Goal: Communication & Community: Answer question/provide support

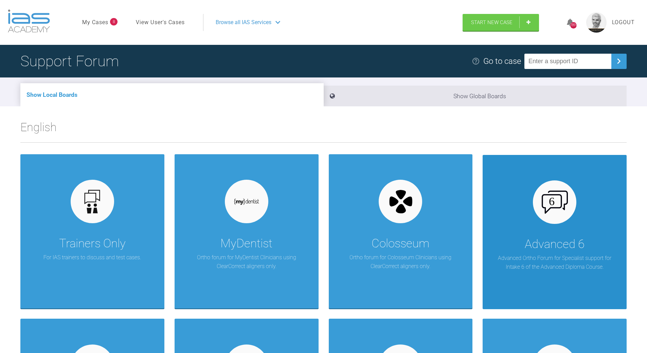
click at [538, 247] on div "Advanced 6" at bounding box center [554, 244] width 60 height 19
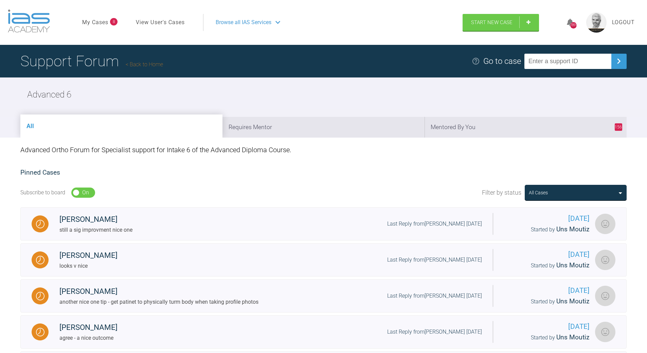
click at [163, 67] on link "Back to Home" at bounding box center [144, 64] width 37 height 6
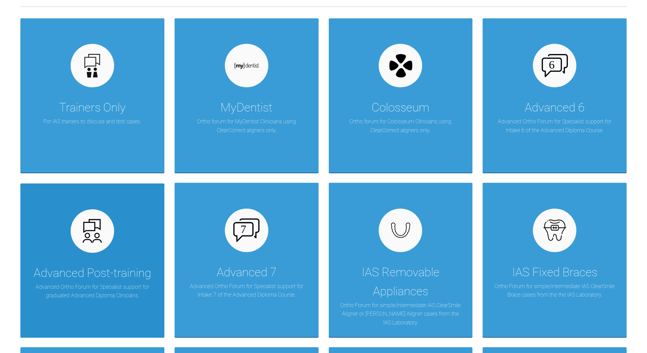
click at [104, 278] on div "Advanced Post-training" at bounding box center [92, 272] width 117 height 19
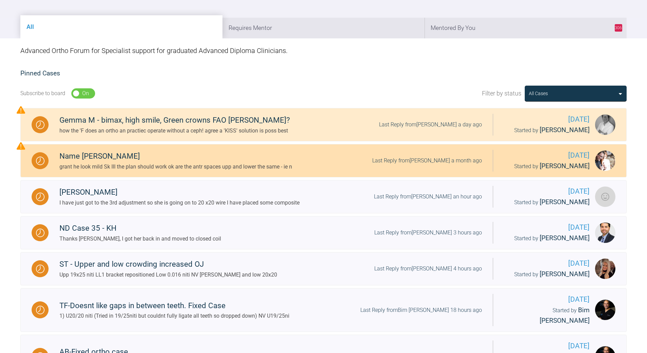
scroll to position [34, 0]
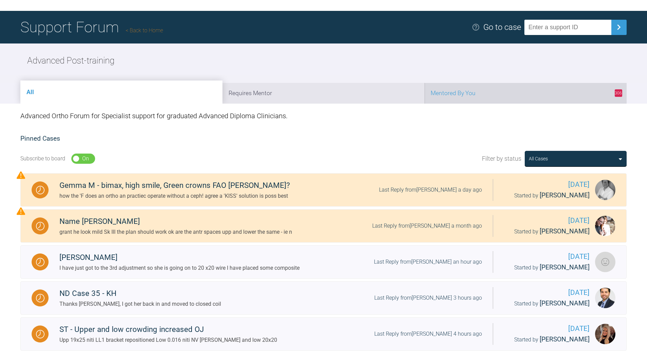
click at [470, 96] on li "306 Mentored By You" at bounding box center [525, 93] width 202 height 21
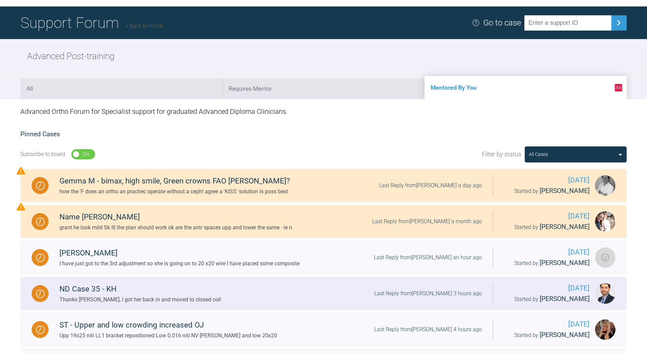
scroll to position [102, 0]
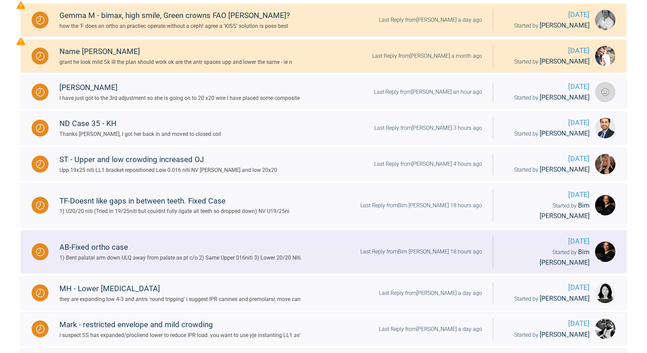
click at [434, 247] on div "Last Reply from Bim [PERSON_NAME] 18 hours ago" at bounding box center [421, 251] width 122 height 9
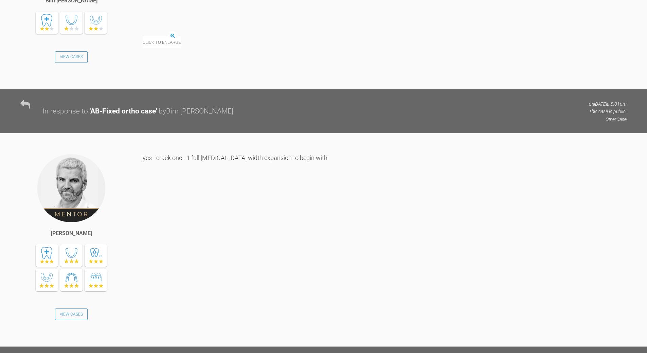
scroll to position [3361, 0]
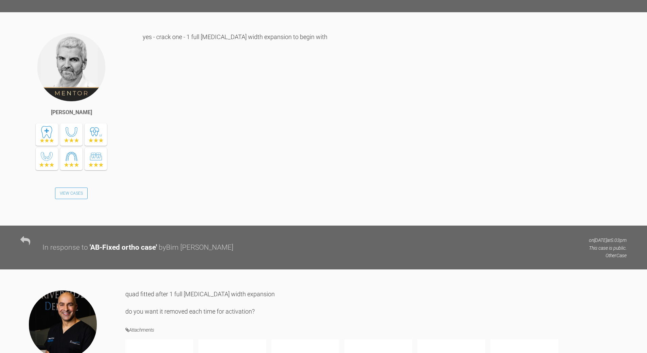
drag, startPoint x: 646, startPoint y: 155, endPoint x: 647, endPoint y: 174, distance: 18.7
click at [643, 190] on div "In response to ' AB-Fixed ortho case ' by [PERSON_NAME] on [DATE] 5:01pm This c…" at bounding box center [323, 96] width 647 height 257
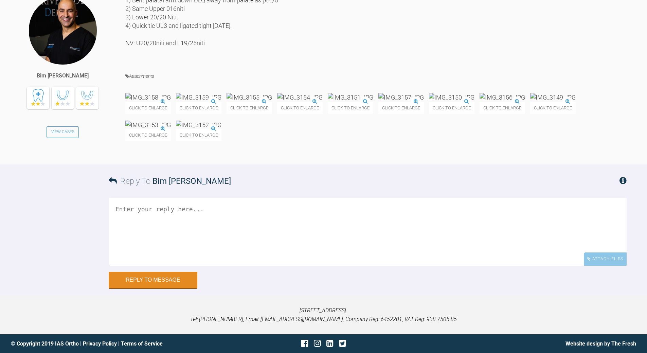
scroll to position [7485, 0]
click at [171, 129] on img at bounding box center [147, 125] width 45 height 8
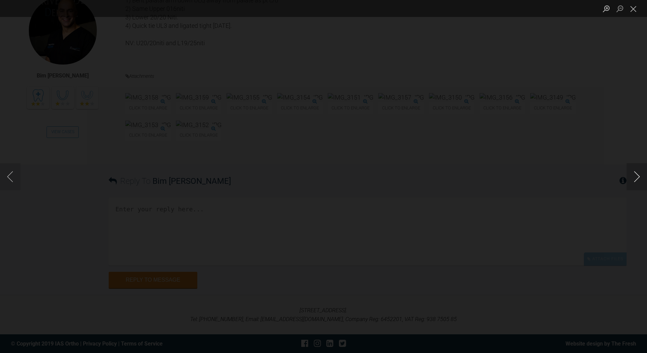
click at [637, 174] on button "Next image" at bounding box center [636, 176] width 20 height 27
click at [633, 5] on button "Close lightbox" at bounding box center [633, 9] width 14 height 12
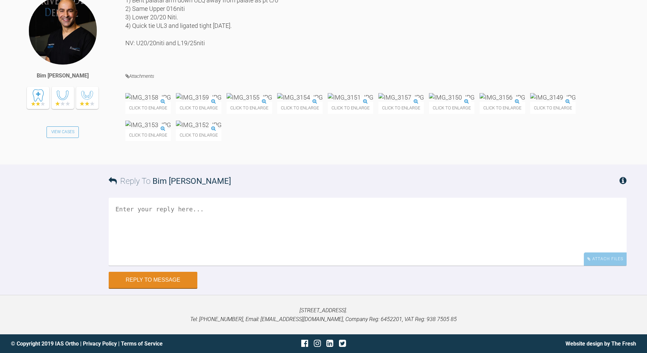
click at [178, 265] on textarea at bounding box center [368, 232] width 518 height 68
click at [245, 264] on textarea "you can loose teh QH, bond teh molars when in 19x25 PC to close spaces" at bounding box center [368, 232] width 518 height 68
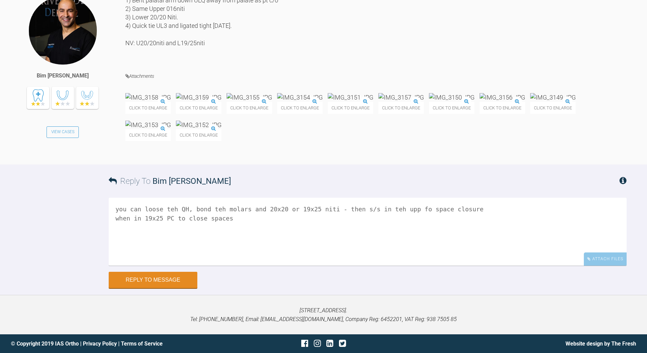
click at [376, 265] on textarea "you can loose teh QH, bond teh molars and 20x20 or 19x25 niti - then s/s in teh…" at bounding box center [368, 232] width 518 height 68
click at [401, 265] on textarea "you can loose teh QH, bond teh molars and 20x20 or 19x25 niti - then s/s in the…" at bounding box center [368, 232] width 518 height 68
click at [403, 264] on textarea "you can loose teh QH, bond teh molars and 20x20 or 19x25 niti - then s/s in the…" at bounding box center [368, 232] width 518 height 68
drag, startPoint x: 229, startPoint y: 277, endPoint x: 111, endPoint y: 275, distance: 118.8
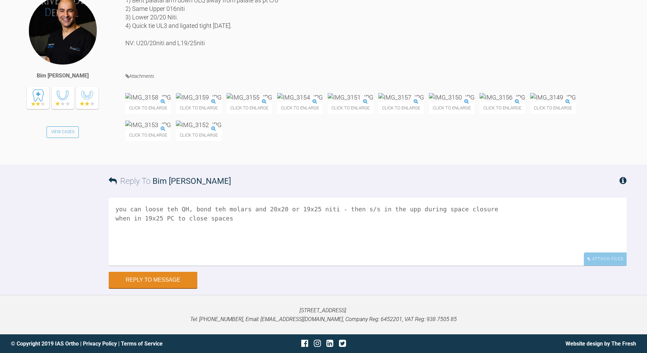
click at [111, 265] on textarea "you can loose teh QH, bond teh molars and 20x20 or 19x25 niti - then s/s in the…" at bounding box center [368, 232] width 518 height 68
type textarea "you can loose teh QH, bond teh molars and 20x20 or 19x25 niti - then s/s in the…"
click at [171, 101] on img at bounding box center [147, 97] width 45 height 8
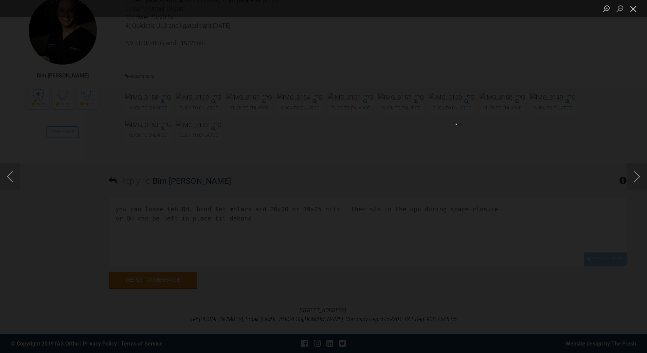
drag, startPoint x: 632, startPoint y: 5, endPoint x: 629, endPoint y: 8, distance: 3.9
click at [632, 6] on button "Close lightbox" at bounding box center [633, 9] width 14 height 12
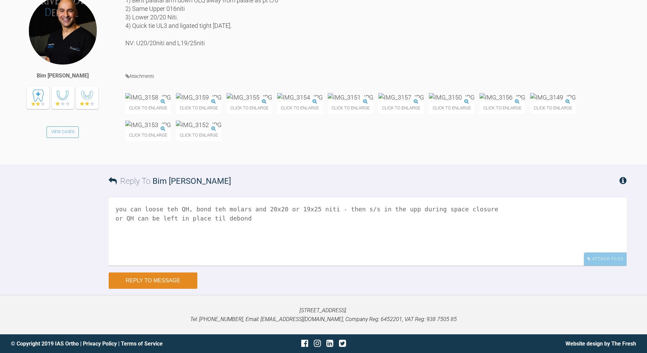
click at [166, 289] on button "Reply to Message" at bounding box center [153, 280] width 89 height 16
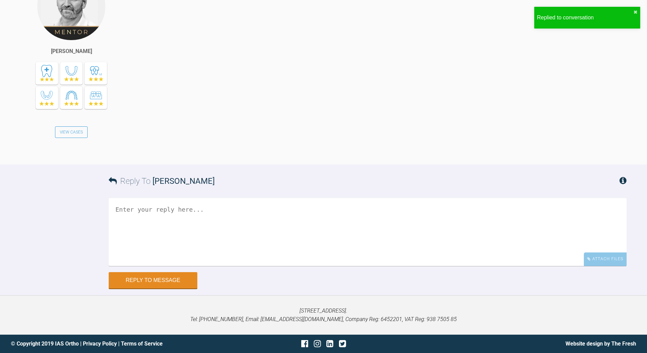
scroll to position [7799, 0]
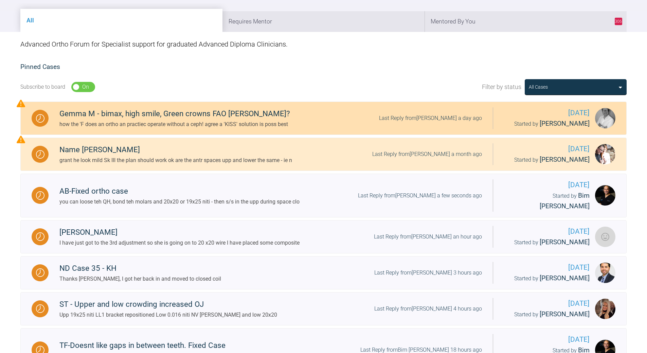
scroll to position [53, 0]
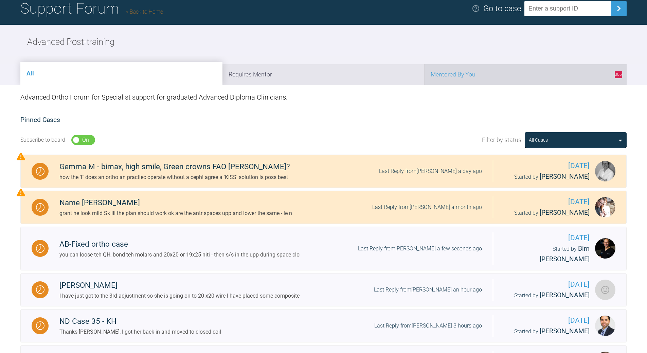
click at [499, 70] on li "306 Mentored By You" at bounding box center [525, 74] width 202 height 21
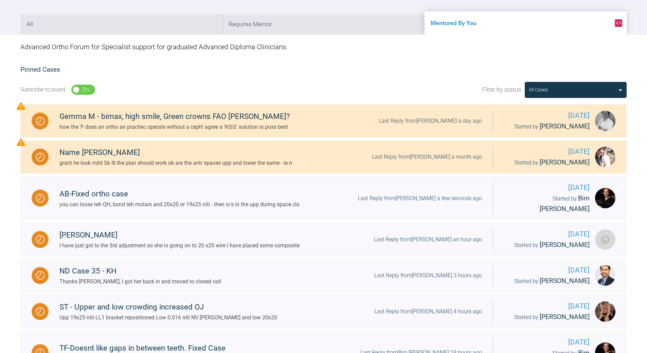
scroll to position [222, 0]
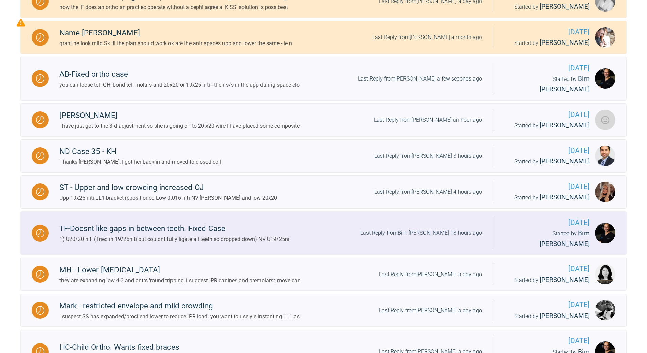
click at [456, 228] on div "Last Reply from Bim [PERSON_NAME] 18 hours ago" at bounding box center [421, 232] width 122 height 9
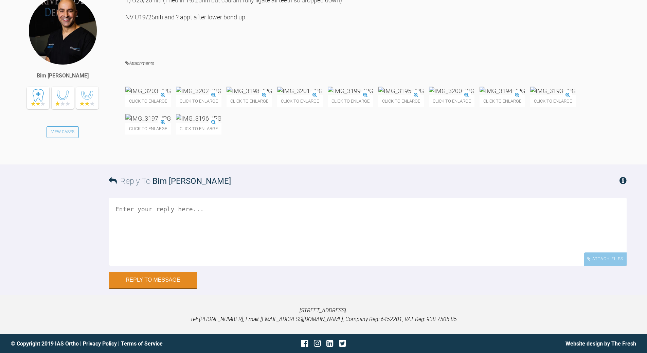
scroll to position [2588, 0]
click at [240, 265] on textarea at bounding box center [368, 232] width 518 height 68
click at [143, 265] on textarea "yep - ma=y nee dto Blu Glo to protect brackets/opposing teeth" at bounding box center [368, 232] width 518 height 68
click at [160, 265] on textarea "yep - may nee dto Blu Glo to protect brackets/opposing teeth" at bounding box center [368, 232] width 518 height 68
type textarea "yep - may need Blu Glo to protect brackets/opposing teeth"
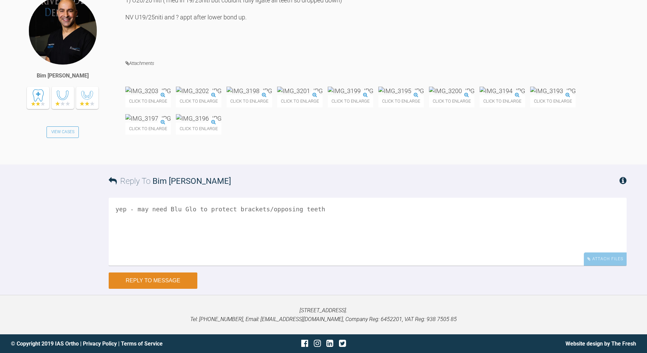
click at [141, 289] on button "Reply to Message" at bounding box center [153, 280] width 89 height 16
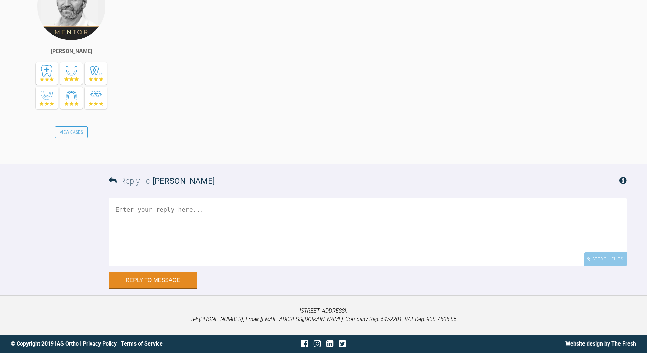
scroll to position [2906, 0]
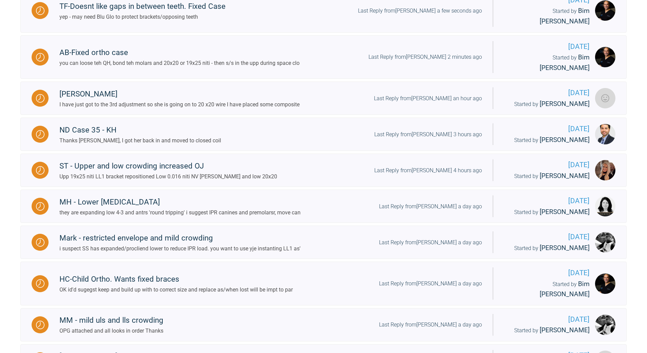
scroll to position [87, 0]
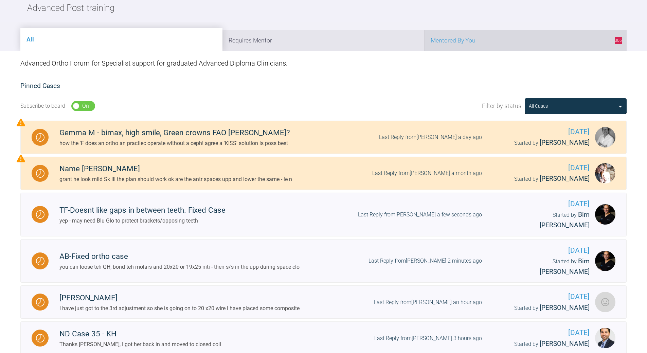
click at [524, 37] on li "306 Mentored By You" at bounding box center [525, 40] width 202 height 21
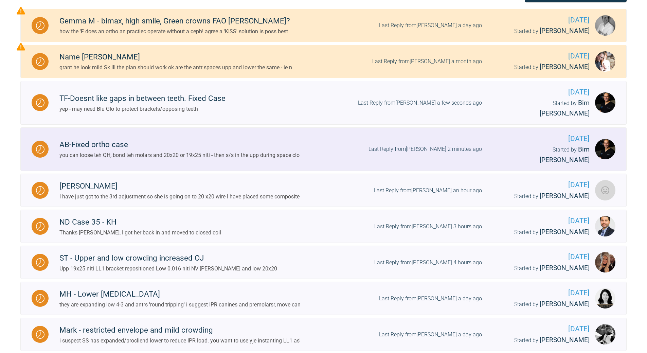
scroll to position [222, 0]
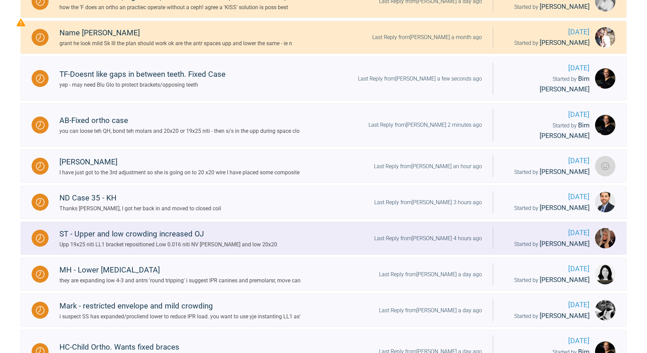
click at [442, 234] on div "Last Reply from [PERSON_NAME] 4 hours ago" at bounding box center [428, 238] width 108 height 9
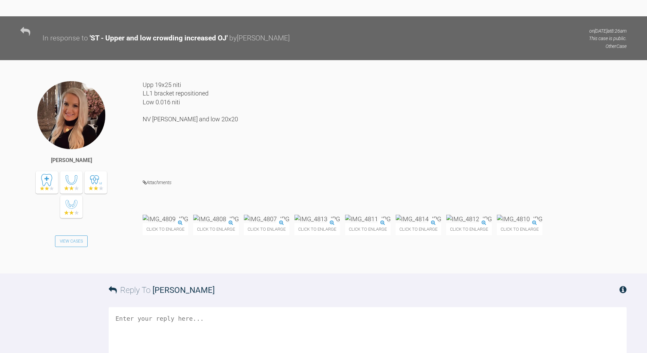
scroll to position [5635, 0]
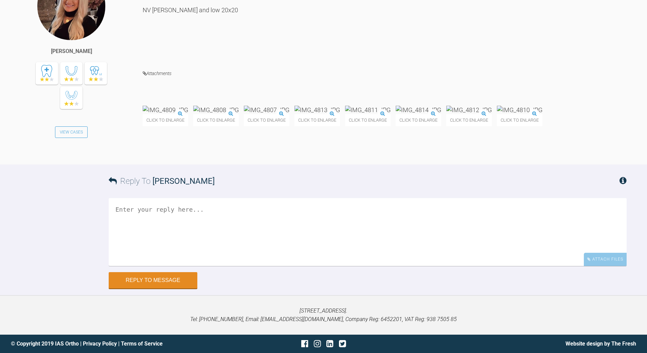
click at [441, 114] on img at bounding box center [417, 110] width 45 height 8
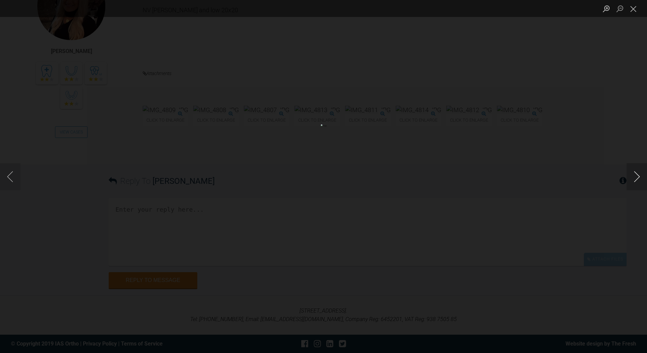
click at [639, 175] on button "Next image" at bounding box center [636, 176] width 20 height 27
click at [634, 9] on button "Close lightbox" at bounding box center [633, 9] width 14 height 12
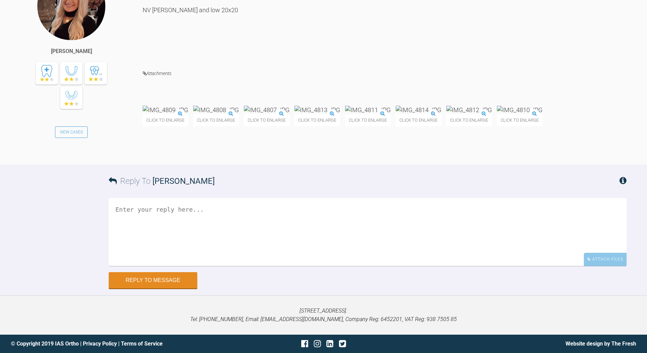
click at [187, 266] on textarea at bounding box center [368, 232] width 518 height 68
click at [114, 266] on textarea "can loose teh lacebacks" at bounding box center [368, 232] width 518 height 68
type textarea "all fine can loose teh lacebacks when in 20x20"
click at [163, 276] on button "Reply to Message" at bounding box center [153, 281] width 89 height 16
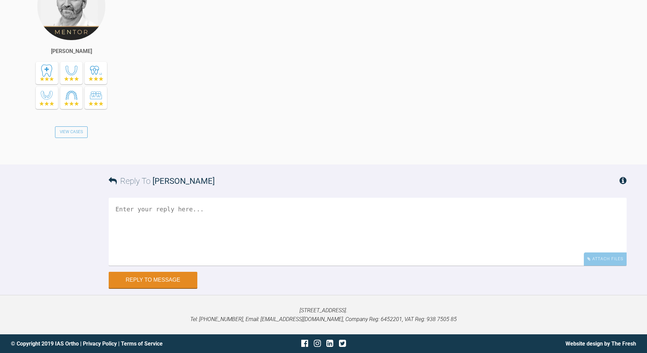
scroll to position [5983, 0]
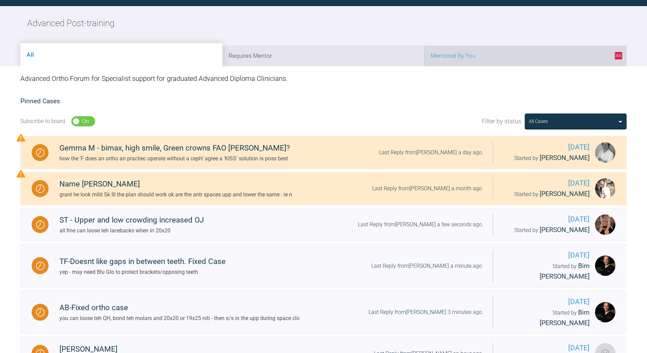
scroll to position [19, 0]
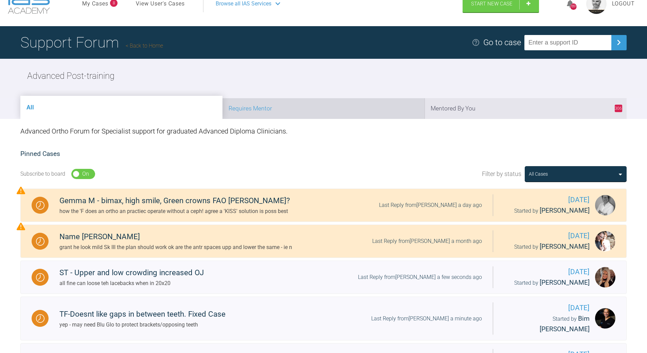
click at [366, 109] on li "Requires Mentor" at bounding box center [323, 108] width 202 height 21
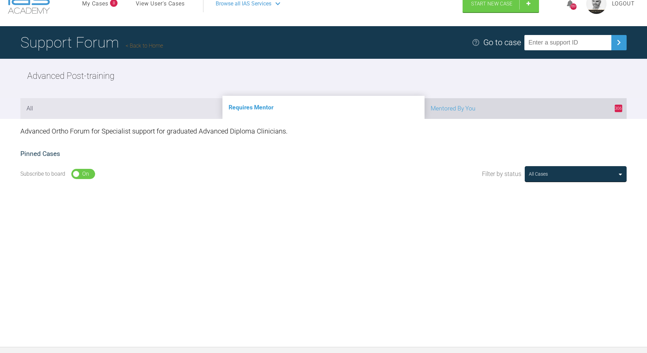
click at [524, 101] on li "306 Mentored By You" at bounding box center [525, 108] width 202 height 21
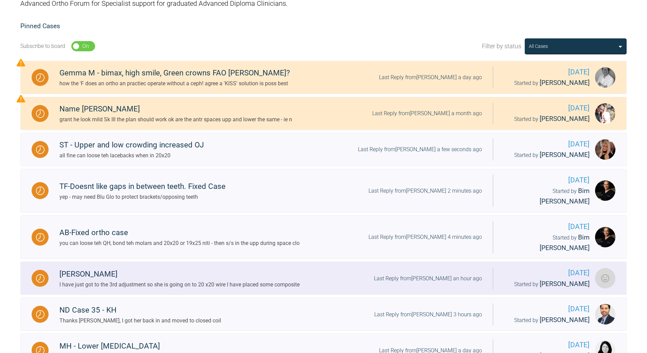
scroll to position [222, 0]
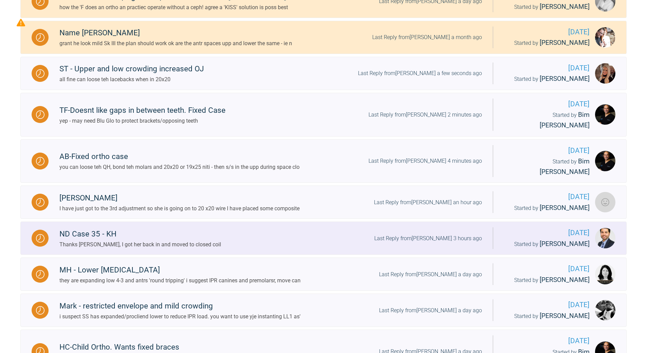
click at [443, 234] on div "Last Reply from [PERSON_NAME] 3 hours ago" at bounding box center [428, 238] width 108 height 9
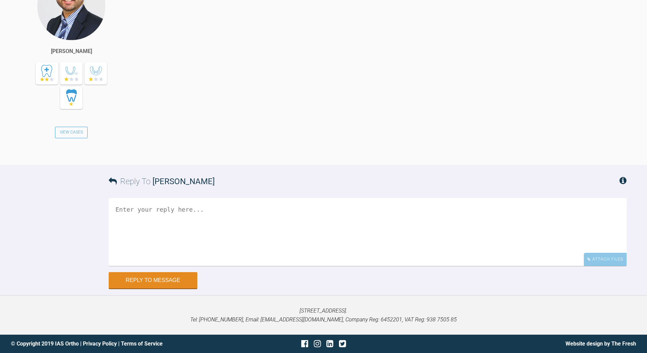
scroll to position [3286, 0]
click at [258, 208] on textarea at bounding box center [368, 232] width 518 height 68
type textarea "g"
type textarea "thx"
click at [169, 278] on button "Reply to Message" at bounding box center [153, 281] width 89 height 16
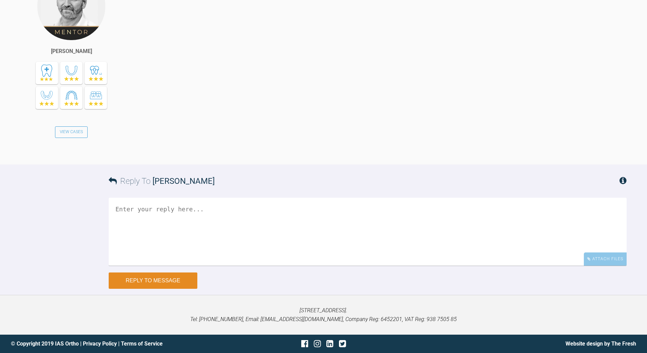
scroll to position [3543, 0]
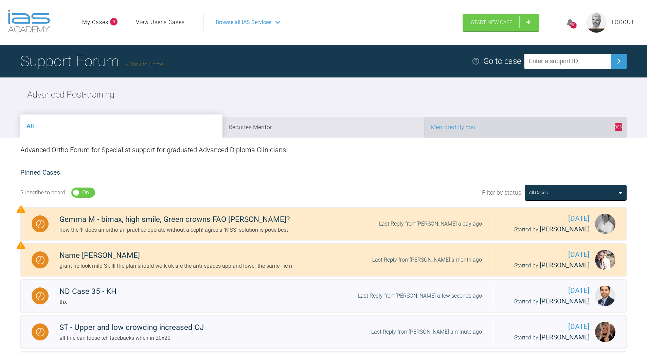
click at [533, 127] on li "306 Mentored By You" at bounding box center [525, 127] width 202 height 21
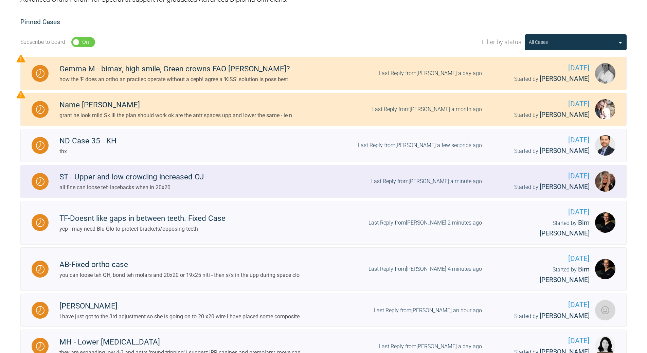
scroll to position [170, 0]
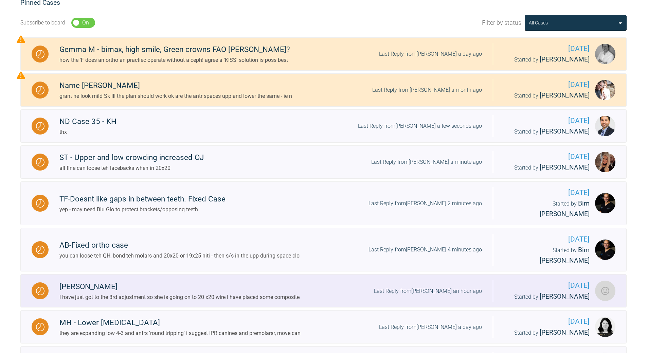
click at [448, 287] on div "Last Reply from [PERSON_NAME] an hour ago" at bounding box center [428, 291] width 108 height 9
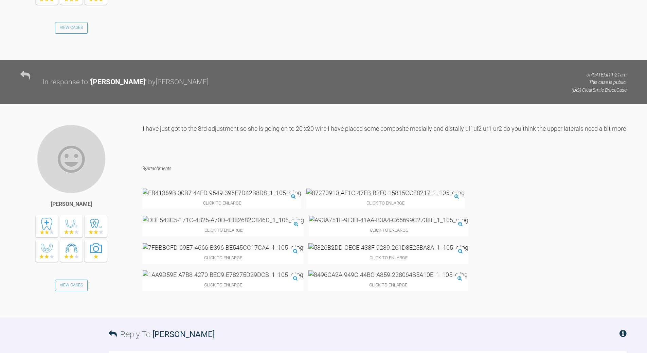
scroll to position [1750, 0]
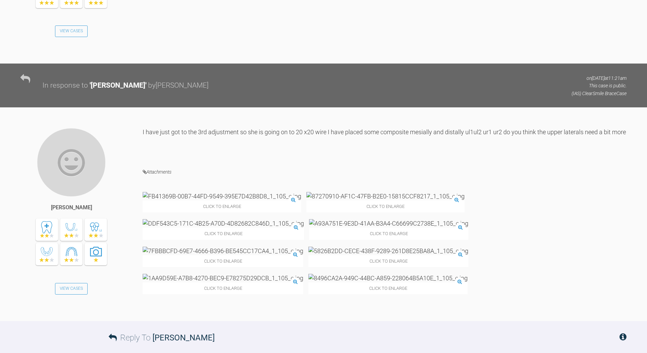
scroll to position [1754, 0]
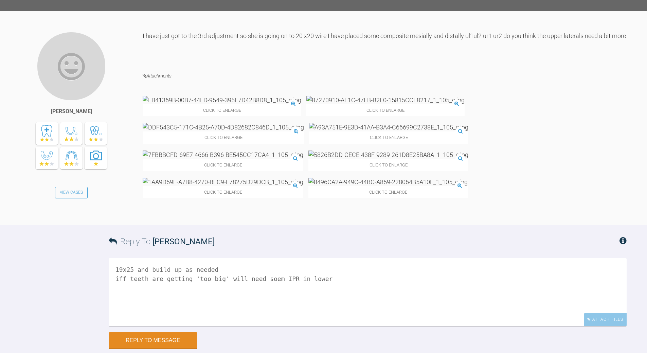
scroll to position [1829, 0]
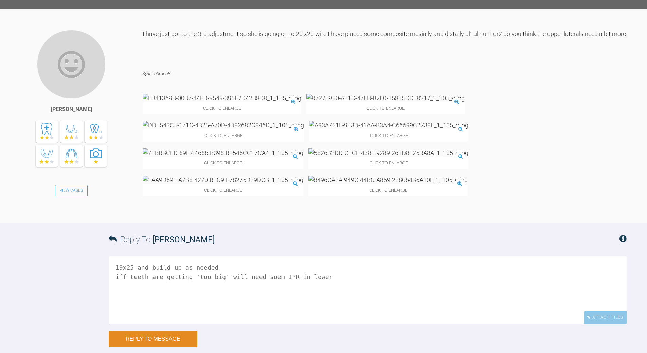
type textarea "19x25 and build up as needed iff teeth are getting 'too big' will need soem IPR…"
drag, startPoint x: 168, startPoint y: 281, endPoint x: 172, endPoint y: 279, distance: 5.0
click at [168, 331] on button "Reply to Message" at bounding box center [153, 339] width 89 height 16
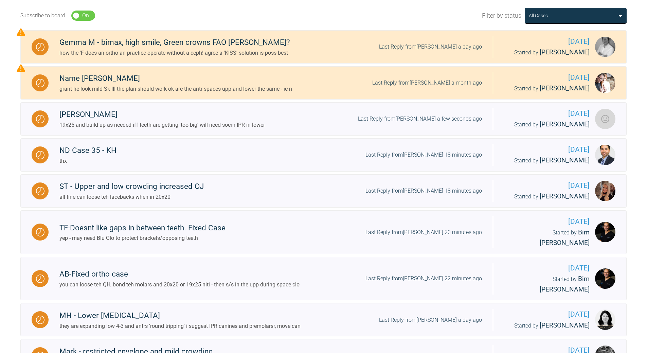
scroll to position [19, 0]
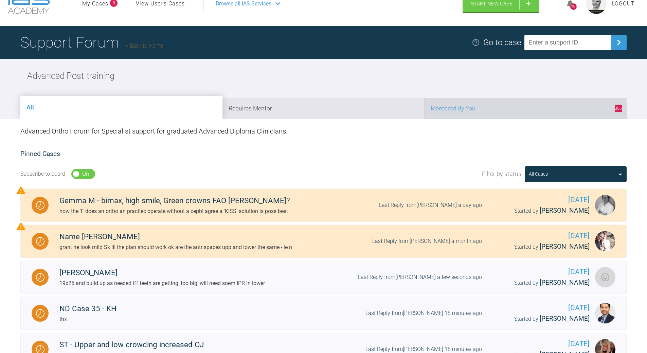
click at [521, 108] on li "306 Mentored By You" at bounding box center [525, 108] width 202 height 21
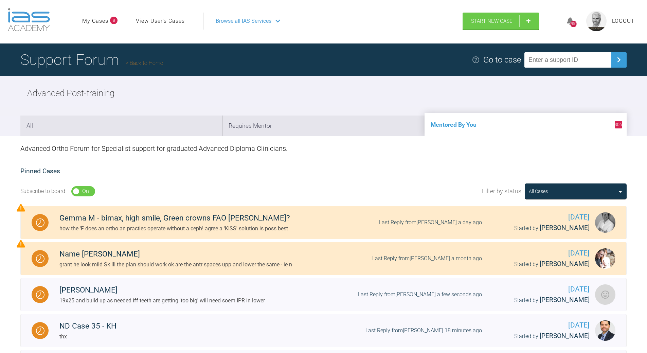
scroll to position [0, 0]
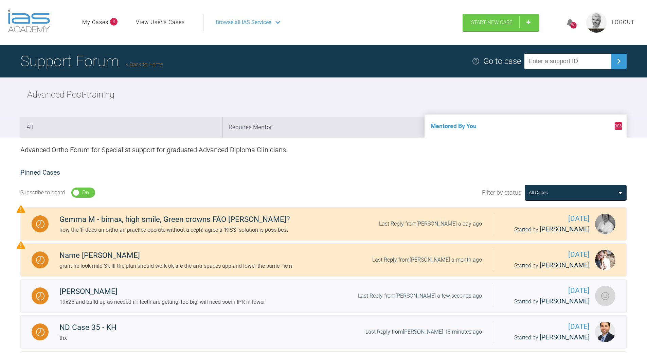
click at [150, 65] on link "Back to Home" at bounding box center [144, 64] width 37 height 6
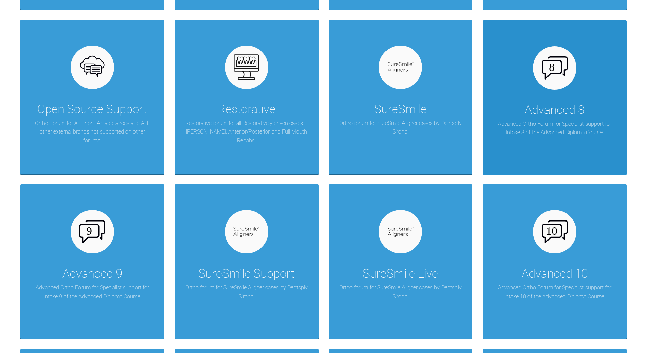
scroll to position [475, 0]
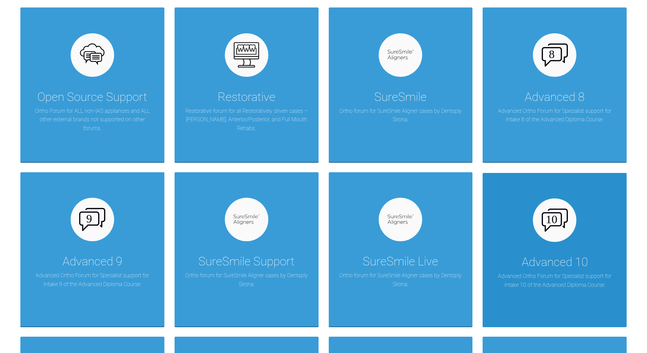
click at [539, 261] on div "Advanced 10" at bounding box center [554, 262] width 66 height 19
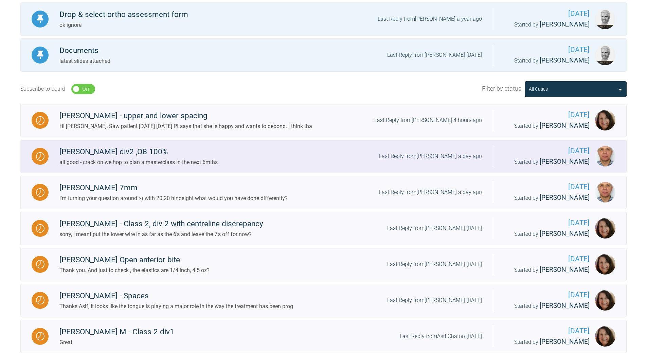
scroll to position [102, 0]
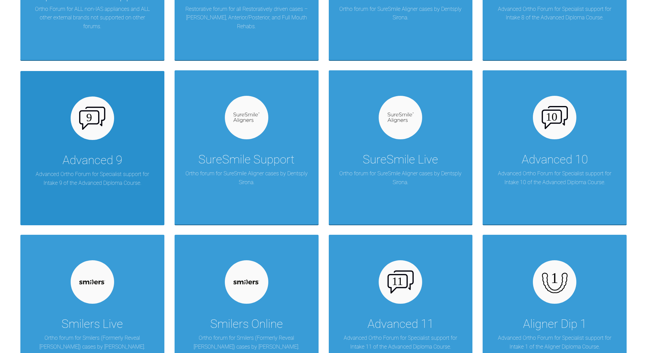
click at [99, 150] on div "Advanced 9 Advanced Ortho Forum for Specialist support for Intake 9 of the Adva…" at bounding box center [92, 148] width 144 height 154
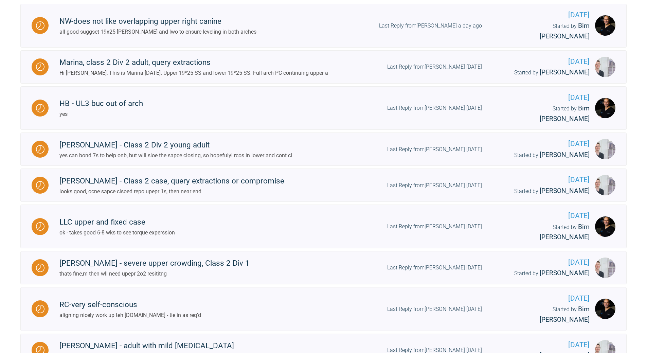
scroll to position [204, 0]
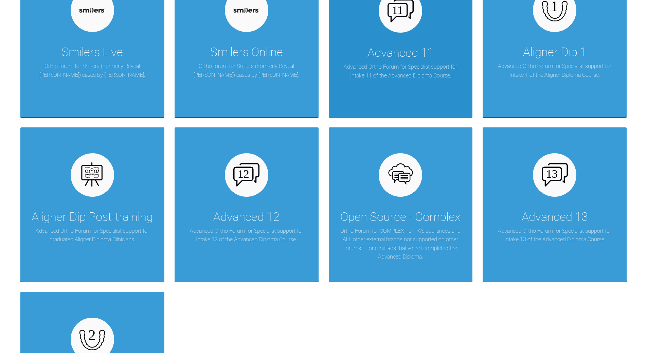
click at [397, 70] on p "Advanced Ortho Forum for Specialist support for Intake 11 of the Advanced Diplo…" at bounding box center [401, 70] width 124 height 17
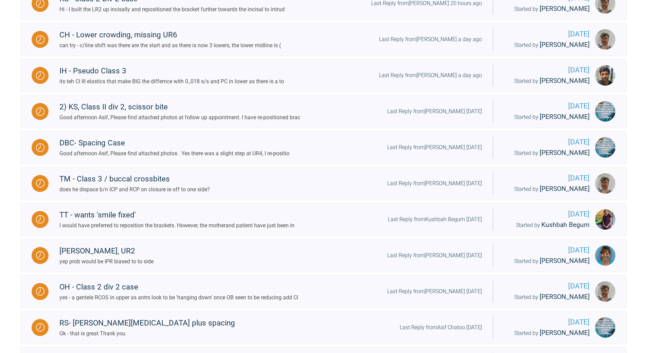
scroll to position [145, 0]
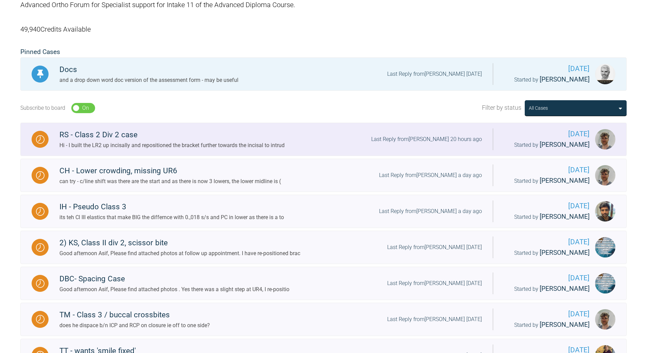
click at [428, 138] on div "Last Reply from [PERSON_NAME] 20 hours ago" at bounding box center [426, 139] width 111 height 9
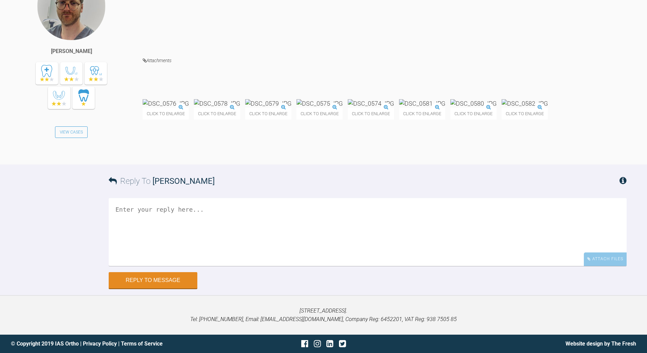
scroll to position [9257, 0]
click at [186, 255] on textarea at bounding box center [368, 232] width 518 height 68
click at [228, 253] on textarea "yep need more OB reducetion - nee dto see top of lower brackets" at bounding box center [368, 232] width 518 height 68
drag, startPoint x: 253, startPoint y: 254, endPoint x: 261, endPoint y: 247, distance: 10.6
click at [255, 253] on textarea "yep need more OB reducetion - need to see top of lower brackets" at bounding box center [368, 232] width 518 height 68
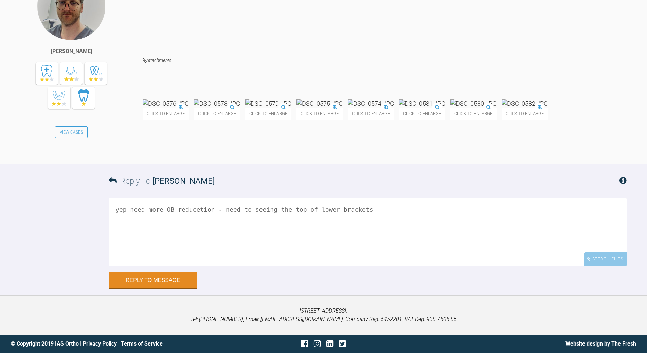
scroll to position [9223, 0]
drag, startPoint x: 303, startPoint y: 285, endPoint x: 313, endPoint y: 278, distance: 12.7
click at [303, 266] on textarea "yep need more OB reducetion - need to seeing the top of lower brackets" at bounding box center [368, 232] width 518 height 68
click at [364, 266] on textarea "yep need more OB reducetion - need to seeing the top of lower brackets" at bounding box center [368, 232] width 518 height 68
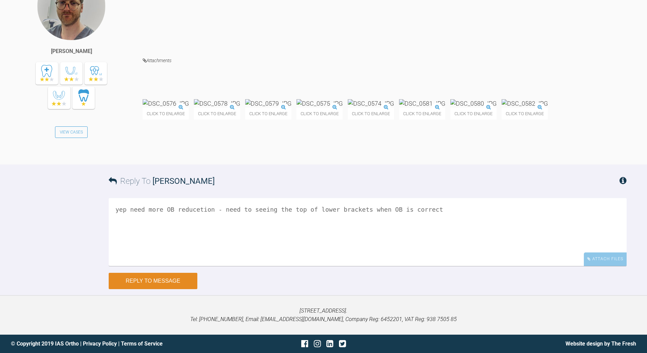
type textarea "yep need more OB reducetion - need to seeing the top of lower brackets when OB …"
click at [147, 278] on button "Reply to Message" at bounding box center [153, 281] width 89 height 16
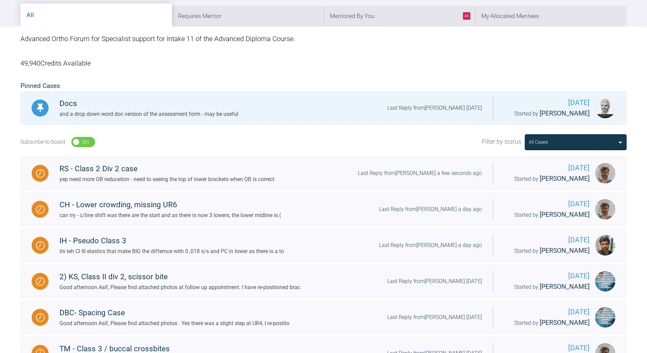
scroll to position [9, 0]
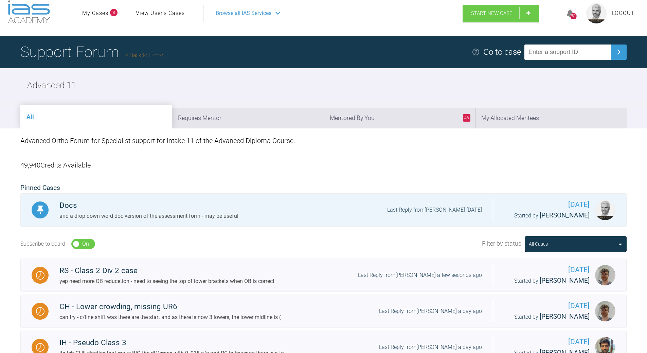
click at [154, 53] on link "Back to Home" at bounding box center [144, 55] width 37 height 6
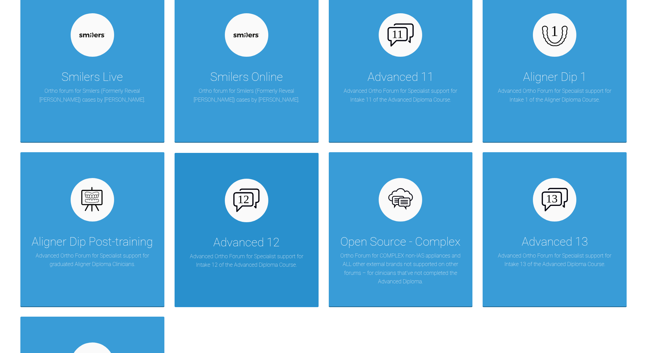
click at [253, 212] on div at bounding box center [246, 200] width 43 height 43
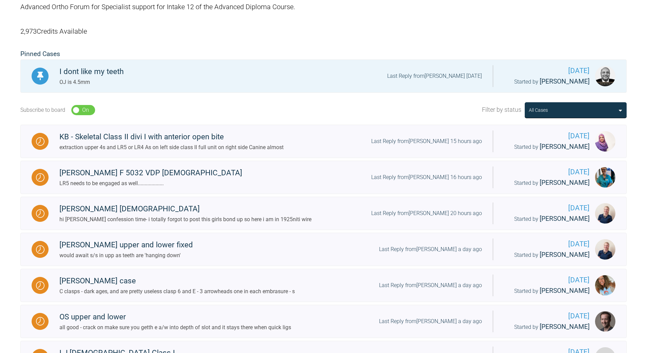
scroll to position [140, 0]
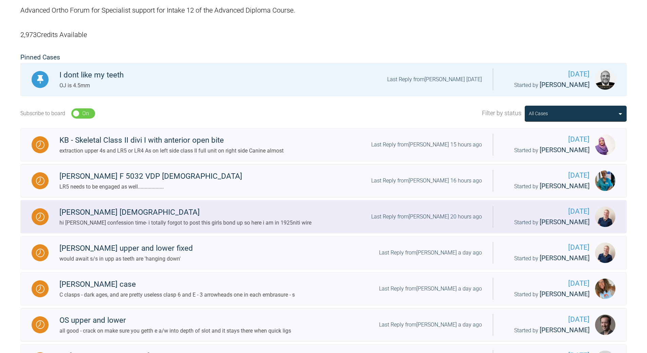
click at [447, 221] on div "Last Reply from [PERSON_NAME] 20 hours ago" at bounding box center [426, 216] width 111 height 9
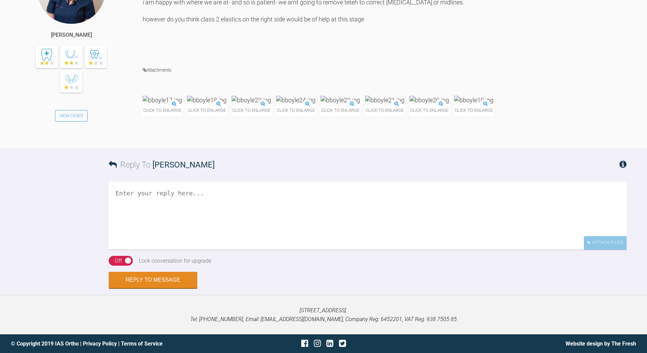
scroll to position [1402, 0]
click at [194, 250] on textarea at bounding box center [368, 216] width 518 height 68
click at [151, 250] on textarea "WTF - forfeite time!" at bounding box center [368, 216] width 518 height 68
click at [185, 250] on textarea "WTF - forfiet time!" at bounding box center [368, 216] width 518 height 68
click at [182, 104] on img at bounding box center [162, 100] width 39 height 8
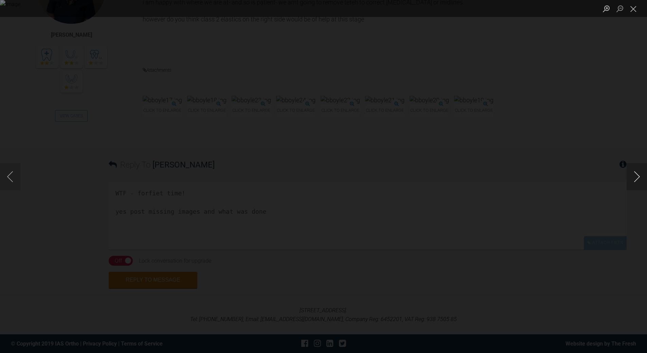
click at [637, 176] on button "Next image" at bounding box center [636, 176] width 20 height 27
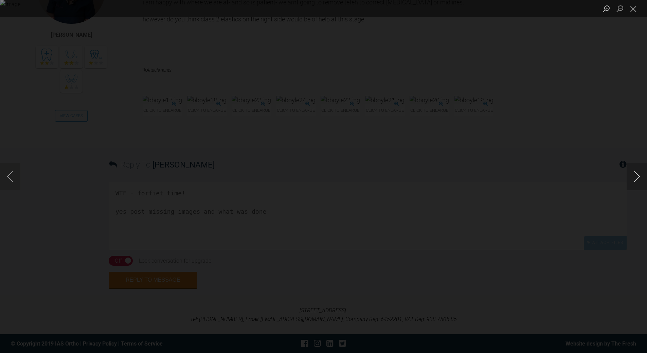
click at [637, 176] on button "Next image" at bounding box center [636, 176] width 20 height 27
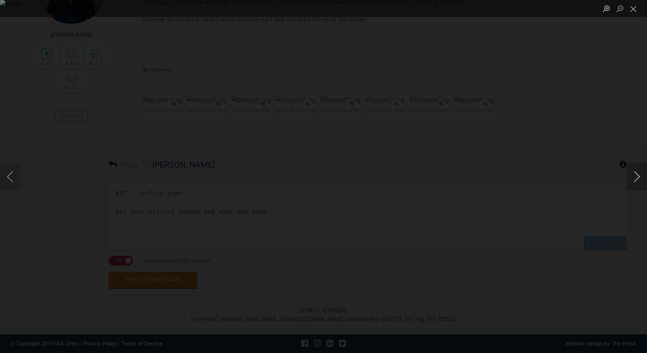
click at [637, 176] on button "Next image" at bounding box center [636, 176] width 20 height 27
drag, startPoint x: 631, startPoint y: 7, endPoint x: 611, endPoint y: 27, distance: 27.6
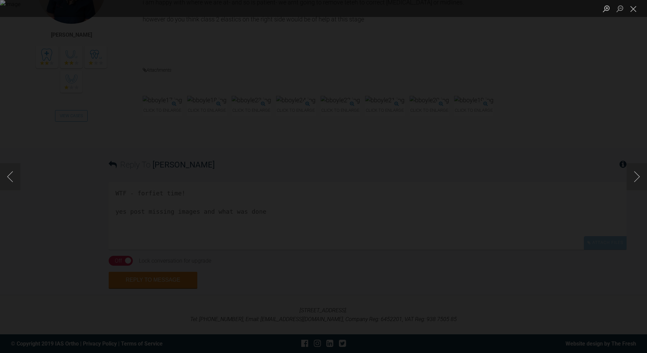
click at [630, 9] on button "Close lightbox" at bounding box center [633, 9] width 14 height 12
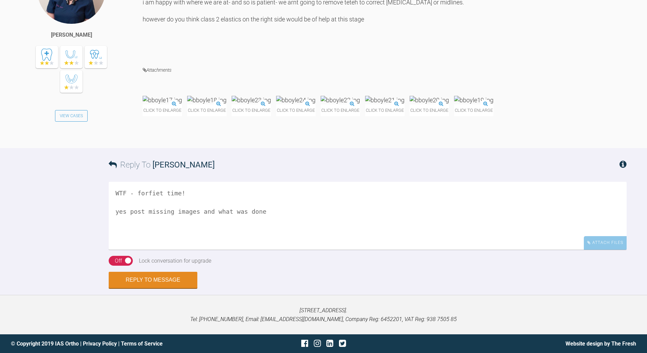
click at [286, 250] on textarea "WTF - forfiet time! yes post missing images and what was done" at bounding box center [368, 216] width 518 height 68
click at [260, 235] on textarea "WTF - forfiet time! yes post missing images and what was done" at bounding box center [368, 216] width 518 height 68
click at [112, 266] on div "On Off" at bounding box center [121, 261] width 24 height 10
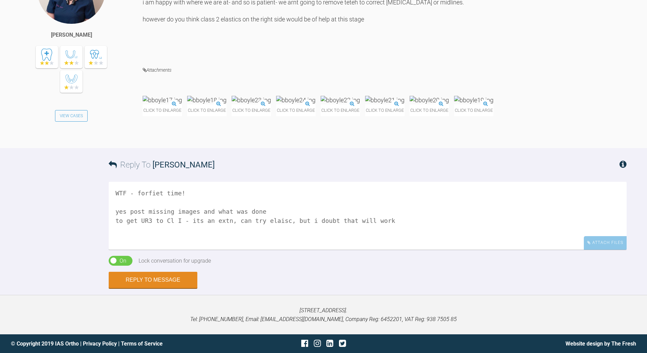
click at [264, 221] on textarea "WTF - forfiet time! yes post missing images and what was done to get UR3 to Cl …" at bounding box center [368, 216] width 518 height 68
click at [265, 220] on textarea "WTF - forfiet time! yes post missing images and what was done to get UR3 to Cl …" at bounding box center [368, 216] width 518 height 68
click at [182, 104] on img at bounding box center [162, 100] width 39 height 8
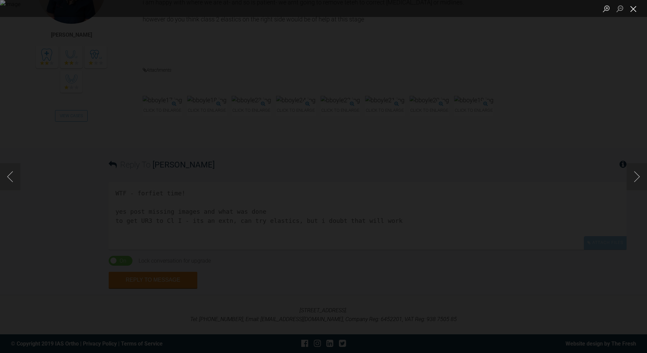
click at [635, 10] on button "Close lightbox" at bounding box center [633, 9] width 14 height 12
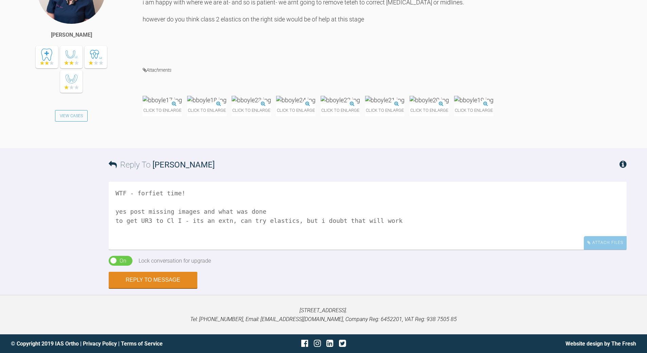
click at [255, 250] on textarea "WTF - forfiet time! yes post missing images and what was done to get UR3 to Cl …" at bounding box center [368, 216] width 518 height 68
click at [125, 250] on textarea "WTF - forfiet time! yes post missing images and what was done to get UR3 to Cl …" at bounding box center [368, 216] width 518 height 68
click at [239, 250] on textarea "WTF - forfiet time! post missing images and what was done to get UR3 to Cl I - …" at bounding box center [368, 216] width 518 height 68
click at [392, 250] on textarea "WTF - forfiet time! post missing images and what was done to get UR3 to Cl I - …" at bounding box center [368, 216] width 518 height 68
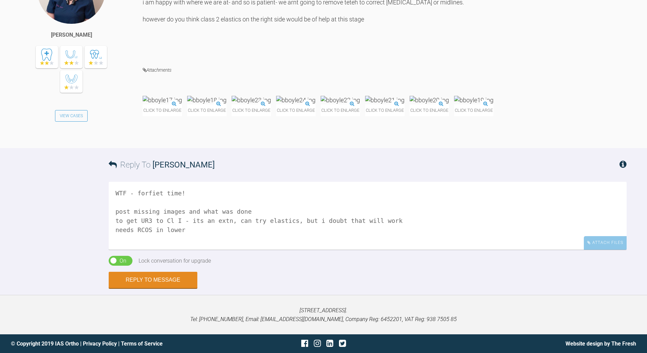
scroll to position [1504, 0]
type textarea "WTF - forfiet time! post missing images and what was done to get UR3 to Cl I - …"
click at [174, 281] on button "Reply to Message" at bounding box center [153, 280] width 89 height 16
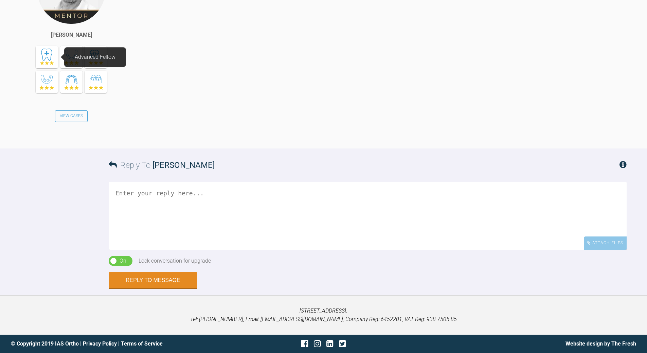
scroll to position [1762, 0]
click at [194, 197] on textarea at bounding box center [368, 216] width 518 height 68
click at [171, 246] on textarea at bounding box center [368, 216] width 518 height 68
type textarea "RCOS to reduec OB"
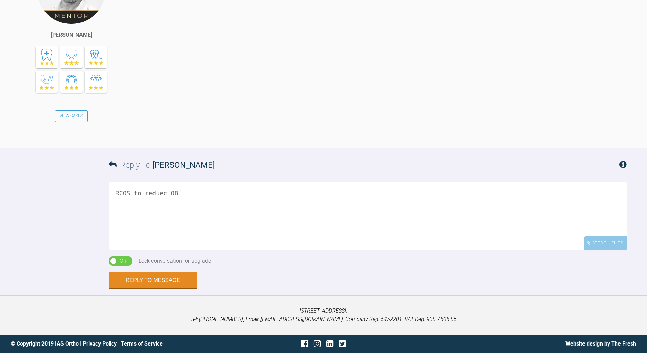
click at [119, 266] on div "On Off" at bounding box center [121, 261] width 24 height 10
click at [174, 289] on button "Reply to Message" at bounding box center [153, 281] width 89 height 16
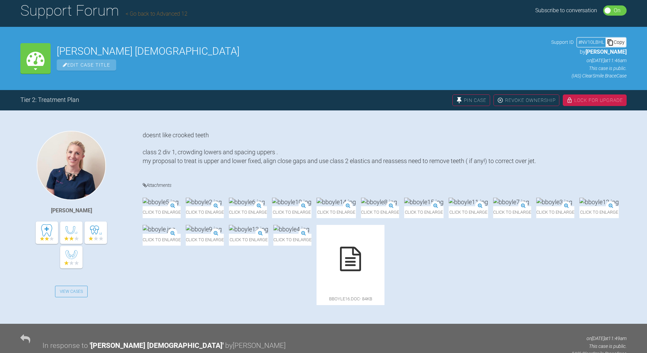
scroll to position [27, 0]
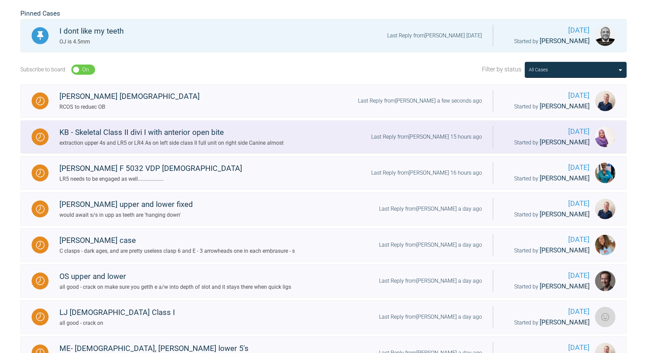
scroll to position [206, 0]
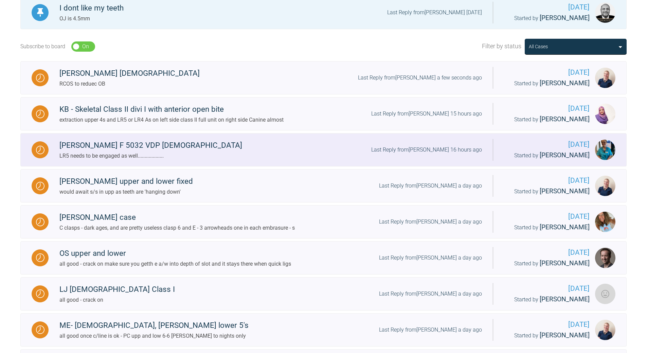
click at [437, 152] on div "Last Reply from [PERSON_NAME] 16 hours ago" at bounding box center [426, 149] width 111 height 9
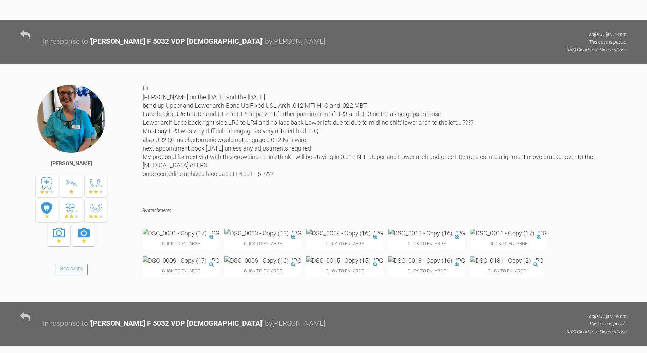
scroll to position [3392, 0]
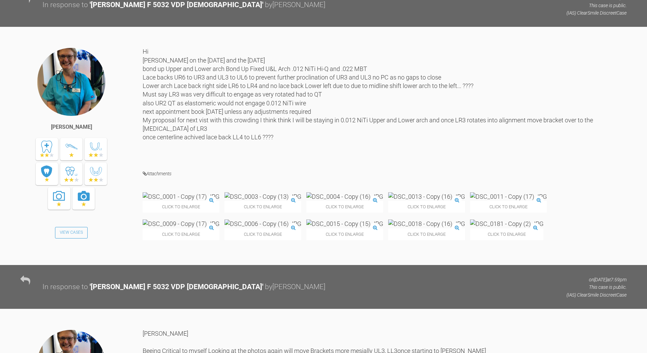
click at [165, 201] on img at bounding box center [181, 196] width 77 height 8
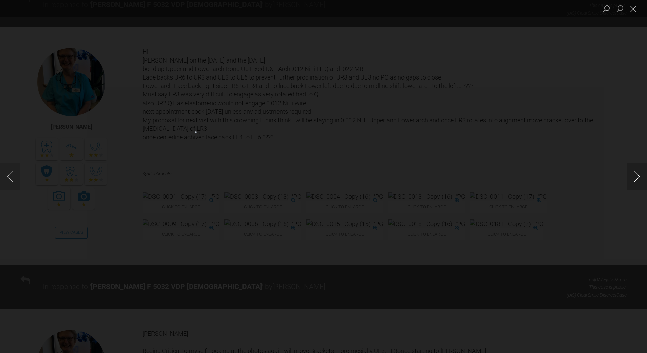
click at [639, 177] on button "Next image" at bounding box center [636, 176] width 20 height 27
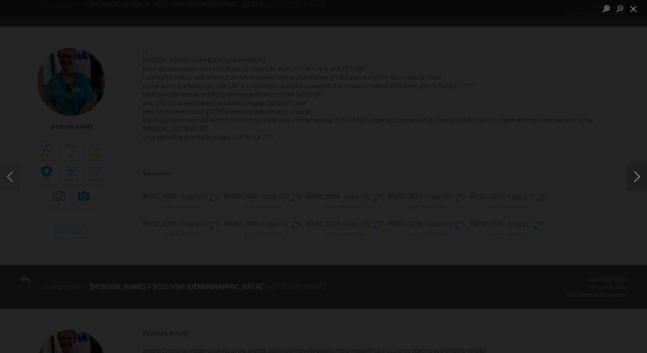
click at [639, 177] on button "Next image" at bounding box center [636, 176] width 20 height 27
click at [639, 178] on button "Next image" at bounding box center [636, 176] width 20 height 27
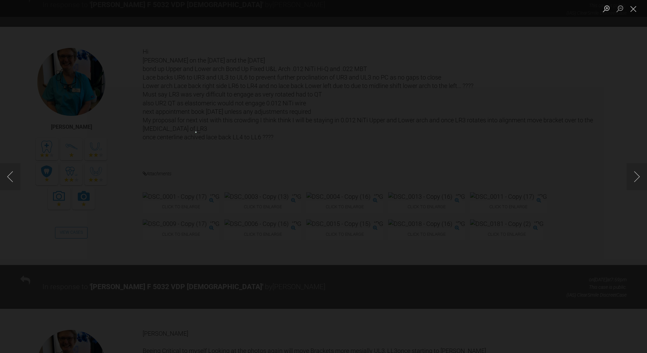
drag, startPoint x: 628, startPoint y: 7, endPoint x: 616, endPoint y: 23, distance: 19.4
click at [628, 9] on button "Close lightbox" at bounding box center [633, 9] width 14 height 12
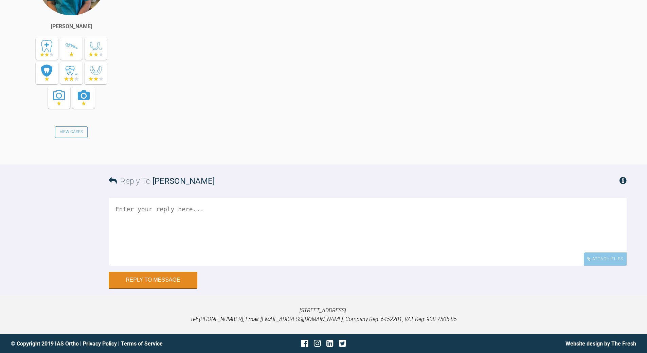
scroll to position [4376, 0]
click at [191, 265] on textarea at bounding box center [368, 232] width 518 height 68
drag, startPoint x: 149, startPoint y: 300, endPoint x: 151, endPoint y: 296, distance: 4.9
click at [149, 265] on textarea "a no need reposition - need to impreove focus nd position of images - see attac…" at bounding box center [368, 232] width 518 height 68
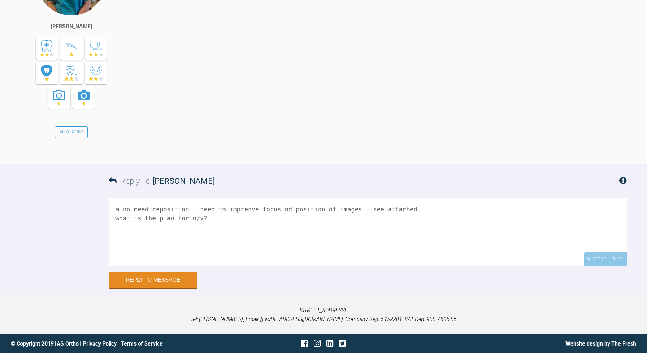
drag, startPoint x: 236, startPoint y: 209, endPoint x: 238, endPoint y: 206, distance: 3.7
click at [237, 207] on textarea "a no need reposition - need to impreove focus nd position of images - see attac…" at bounding box center [368, 232] width 518 height 68
drag, startPoint x: 184, startPoint y: 206, endPoint x: 191, endPoint y: 202, distance: 8.4
click at [184, 206] on textarea "a no need reposition - need to improve focus nd position of images - see attach…" at bounding box center [368, 232] width 518 height 68
type textarea "a no need repositioned - need to improve focus nd position of images - see atta…"
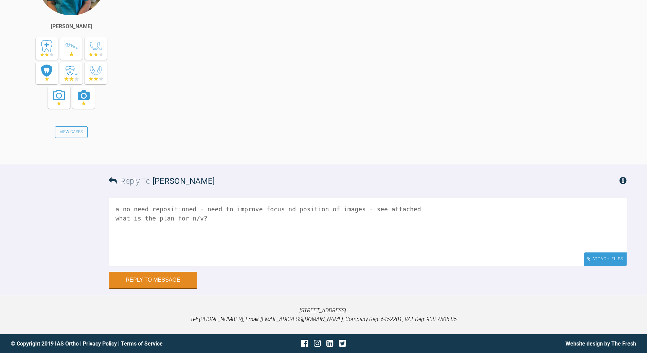
click at [605, 259] on div "Attach Files" at bounding box center [605, 258] width 43 height 13
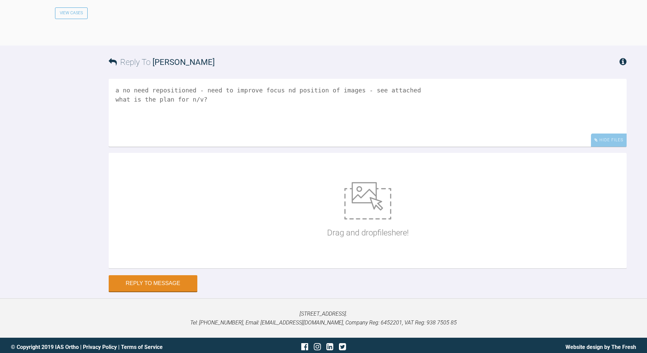
click at [357, 219] on img at bounding box center [367, 200] width 47 height 37
type input "C:\fakepath\Photos.jpg"
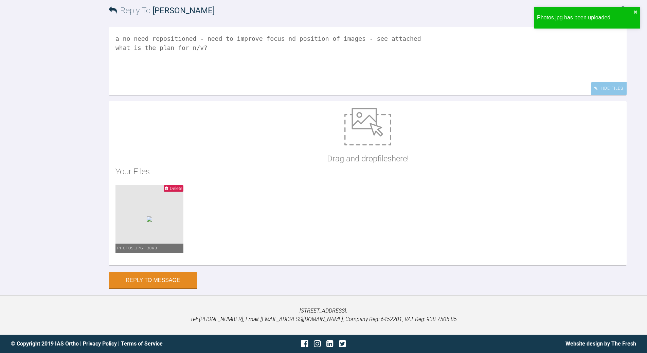
scroll to position [4558, 0]
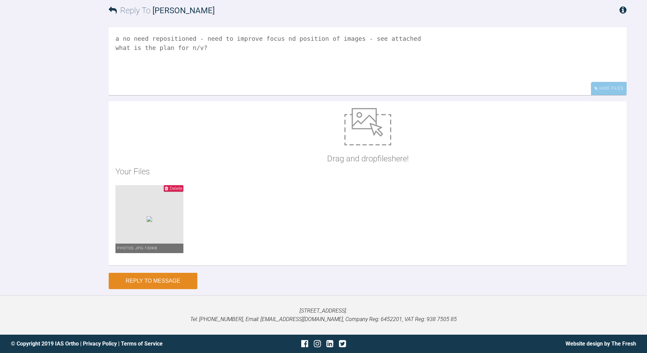
click at [182, 280] on button "Reply to Message" at bounding box center [153, 281] width 89 height 16
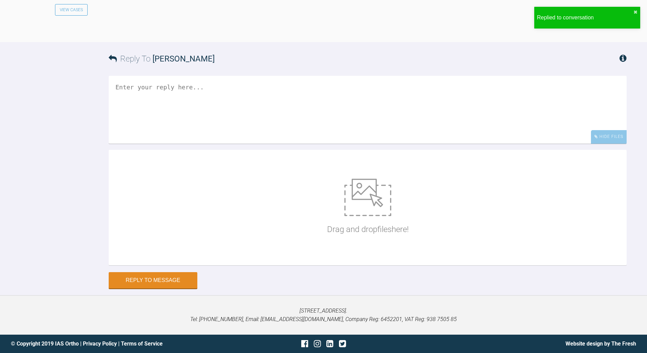
scroll to position [4736, 0]
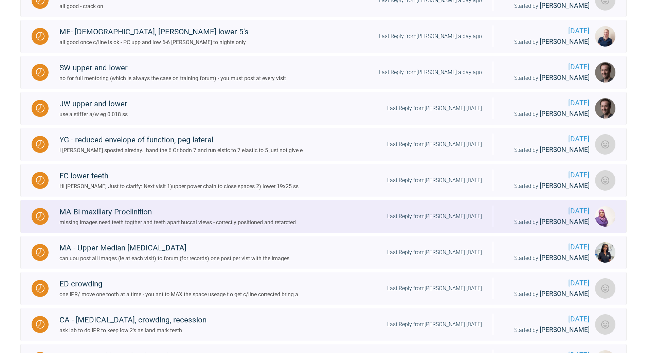
scroll to position [479, 0]
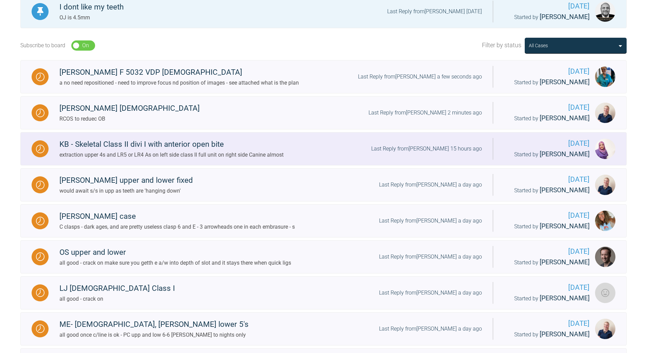
click at [444, 153] on div "Last Reply from [PERSON_NAME] 15 hours ago" at bounding box center [426, 148] width 111 height 9
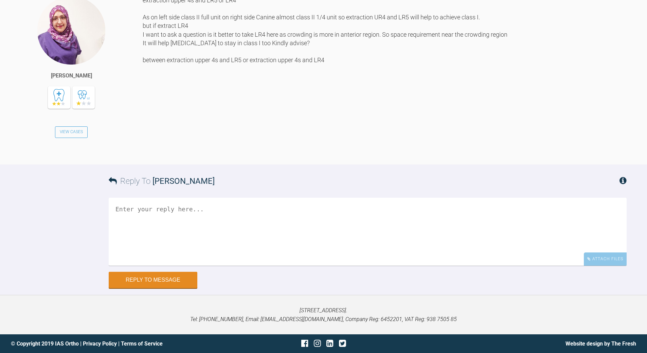
scroll to position [4132, 0]
click at [191, 207] on textarea at bounding box center [368, 232] width 518 height 68
type textarea "better to be symetrical - low 5s upp 4s"
click at [152, 278] on button "Reply to Message" at bounding box center [153, 280] width 89 height 16
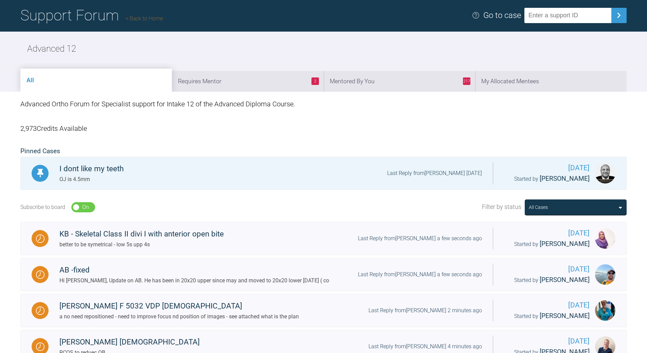
scroll to position [38, 0]
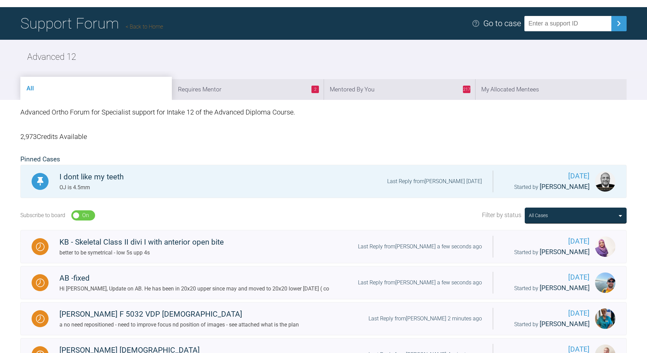
click at [156, 25] on link "Back to Home" at bounding box center [144, 26] width 37 height 6
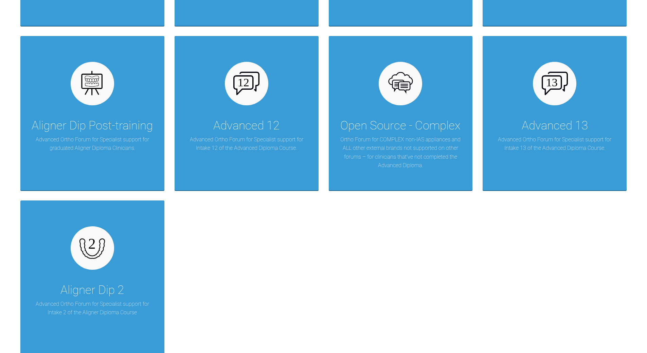
scroll to position [953, 0]
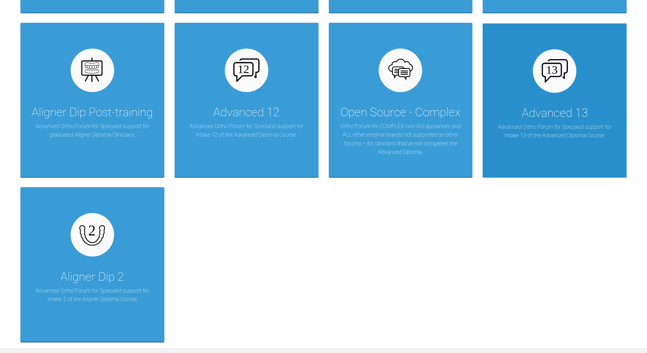
click at [566, 91] on div "Advanced 13 Advanced Ortho Forum for Specialist support for Intake 13 of the Ad…" at bounding box center [554, 100] width 144 height 154
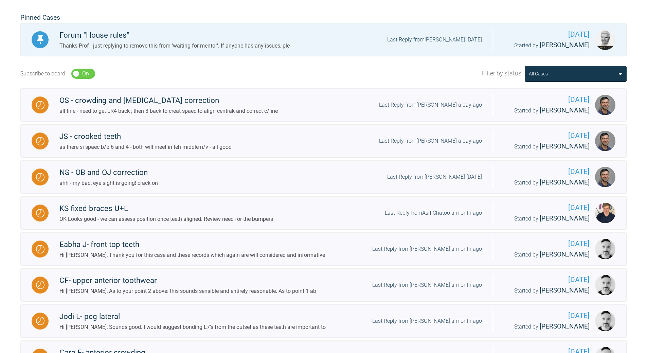
scroll to position [179, 0]
